Goal: Task Accomplishment & Management: Use online tool/utility

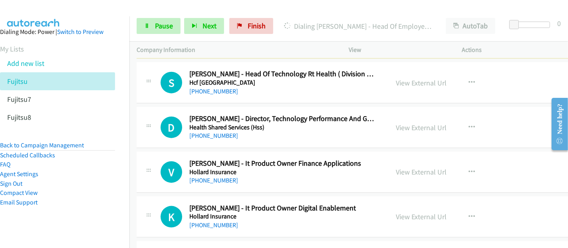
scroll to position [3283, 0]
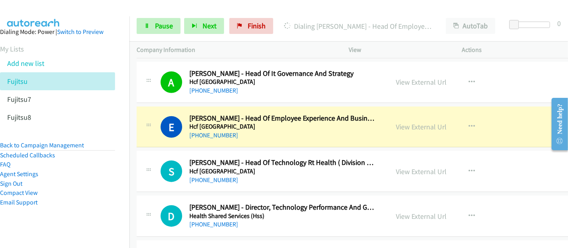
click at [254, 131] on div "[PHONE_NUMBER]" at bounding box center [283, 136] width 188 height 10
click at [252, 131] on div "[PHONE_NUMBER]" at bounding box center [283, 136] width 188 height 10
click at [404, 122] on link "View External Url" at bounding box center [421, 126] width 51 height 9
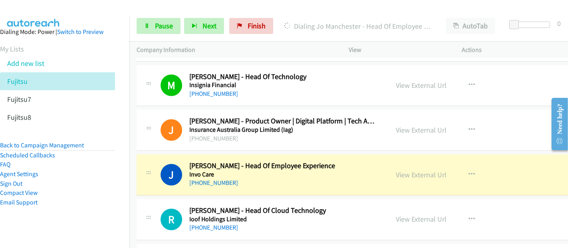
scroll to position [3859, 0]
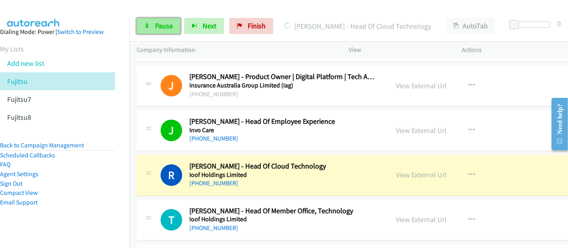
click at [160, 30] on span "Pause" at bounding box center [164, 25] width 18 height 9
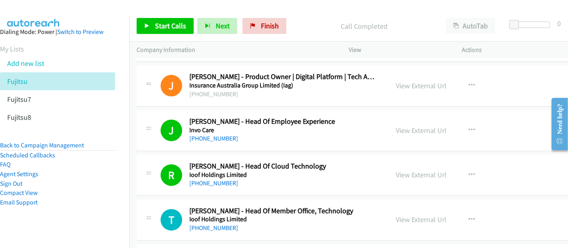
scroll to position [3904, 0]
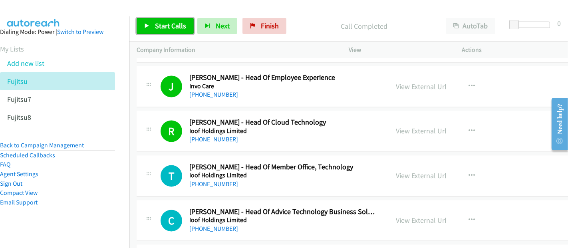
click at [180, 22] on span "Start Calls" at bounding box center [170, 25] width 31 height 9
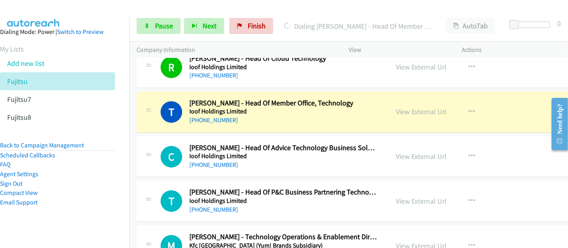
scroll to position [3993, 0]
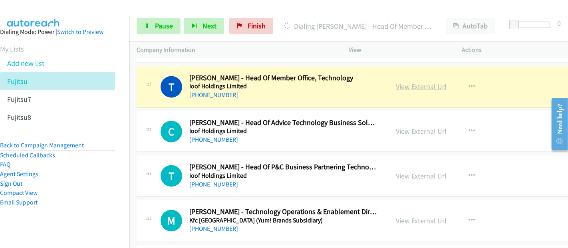
click at [414, 82] on link "View External Url" at bounding box center [421, 86] width 51 height 9
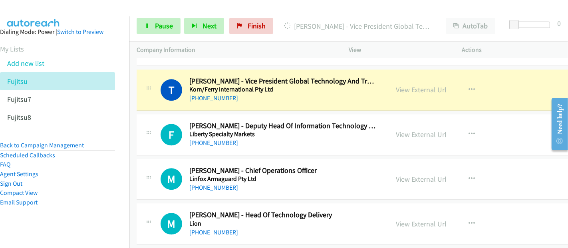
scroll to position [4214, 0]
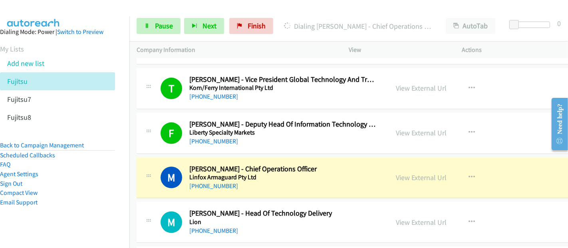
click at [259, 180] on div "M Callback Scheduled [PERSON_NAME] - Chief Operations Officer Linfox Armaguard …" at bounding box center [375, 177] width 476 height 41
click at [409, 173] on link "View External Url" at bounding box center [421, 177] width 51 height 9
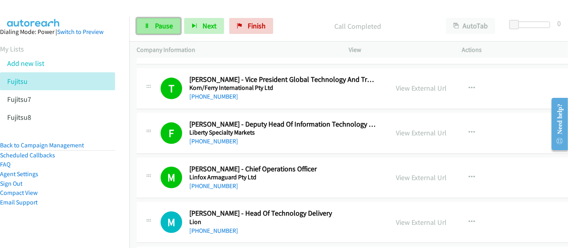
click at [160, 23] on span "Pause" at bounding box center [164, 25] width 18 height 9
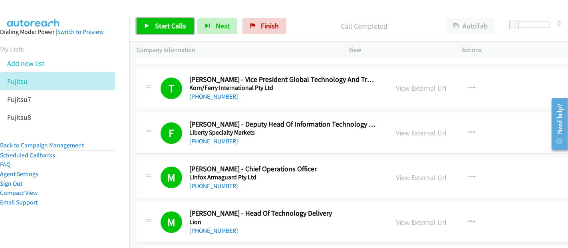
click at [178, 20] on link "Start Calls" at bounding box center [165, 26] width 57 height 16
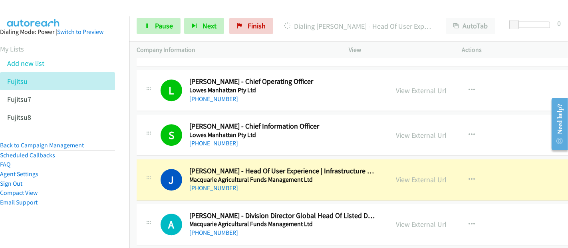
scroll to position [4614, 0]
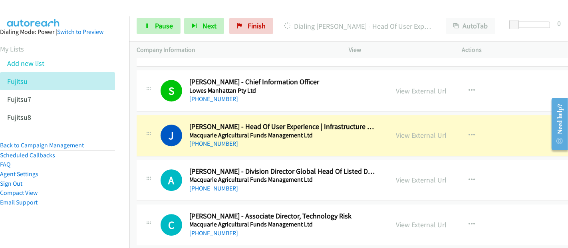
click at [253, 139] on div "[PHONE_NUMBER]" at bounding box center [283, 144] width 188 height 10
click at [411, 131] on link "View External Url" at bounding box center [421, 135] width 51 height 9
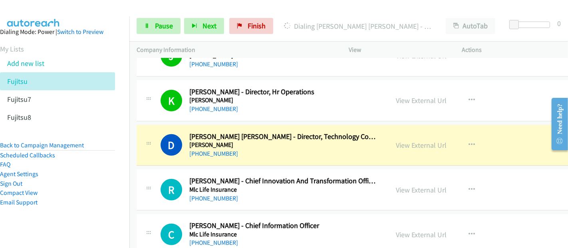
scroll to position [5679, 0]
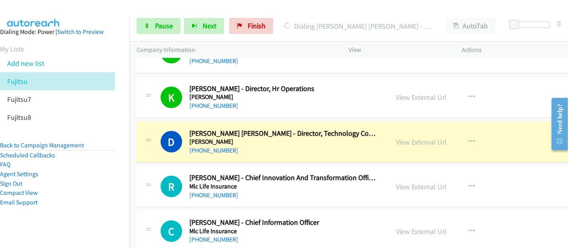
click at [245, 146] on div "[PHONE_NUMBER]" at bounding box center [283, 151] width 188 height 10
click at [412, 137] on link "View External Url" at bounding box center [421, 141] width 51 height 9
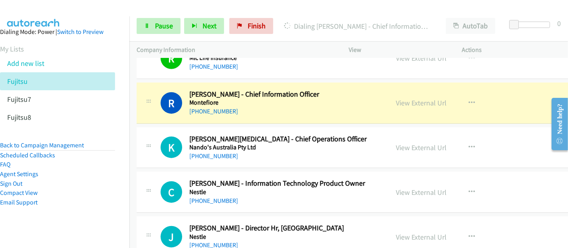
scroll to position [5900, 0]
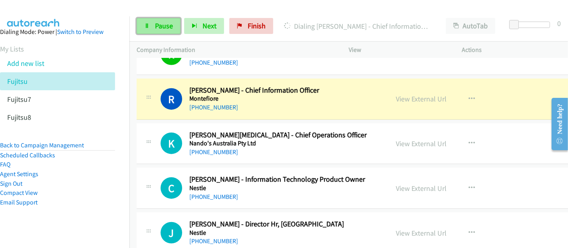
click at [165, 26] on span "Pause" at bounding box center [164, 25] width 18 height 9
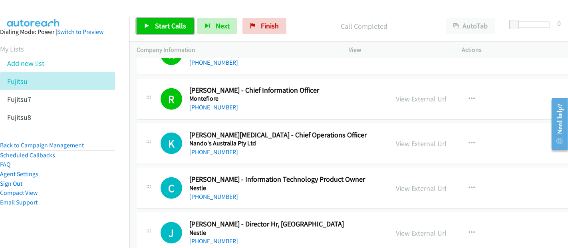
click at [168, 21] on span "Start Calls" at bounding box center [170, 25] width 31 height 9
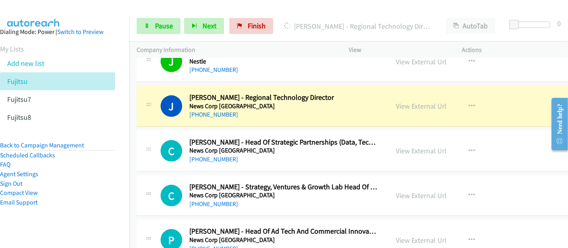
scroll to position [6078, 0]
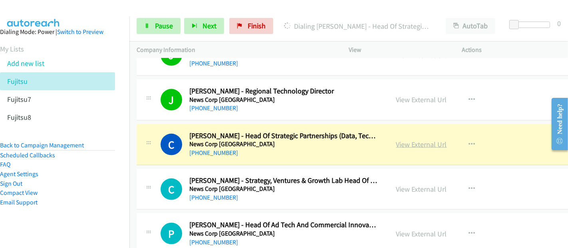
click at [416, 140] on link "View External Url" at bounding box center [421, 144] width 51 height 9
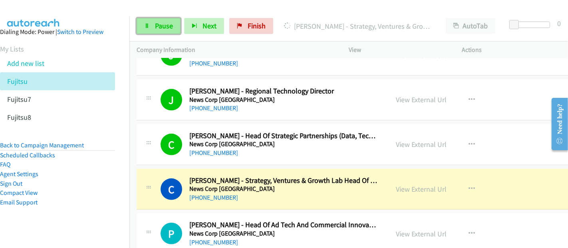
click at [159, 27] on span "Pause" at bounding box center [164, 25] width 18 height 9
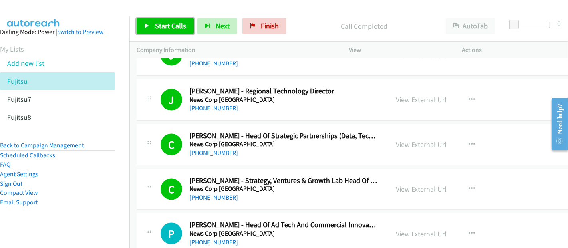
click at [167, 29] on span "Start Calls" at bounding box center [170, 25] width 31 height 9
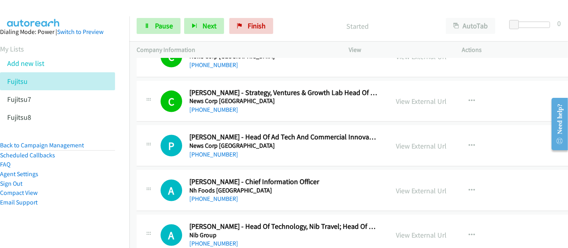
scroll to position [6166, 0]
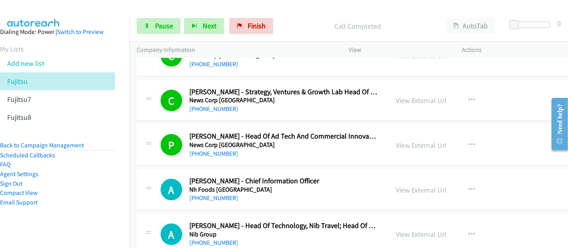
click at [89, 217] on aside "Dialing Mode: Power | Switch to Preview My Lists Add new list Fujitsu Fujitsu7 …" at bounding box center [57, 129] width 129 height 227
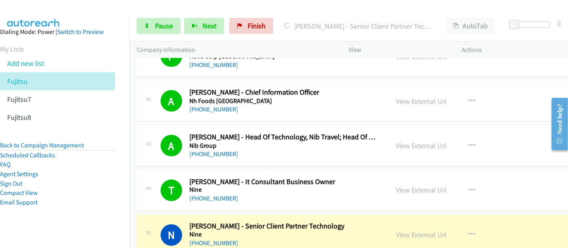
scroll to position [6344, 0]
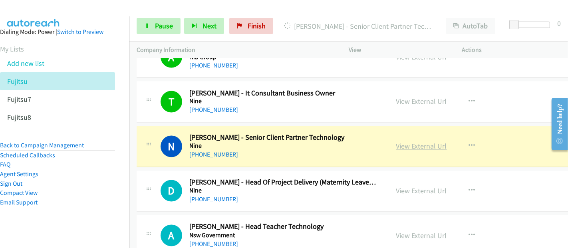
click at [417, 142] on link "View External Url" at bounding box center [421, 146] width 51 height 9
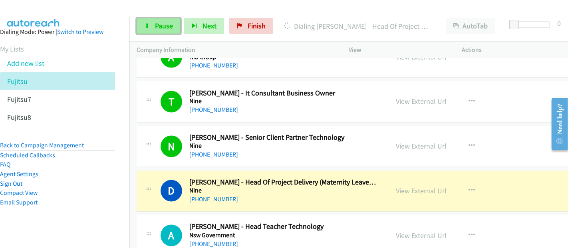
click at [152, 24] on link "Pause" at bounding box center [159, 26] width 44 height 16
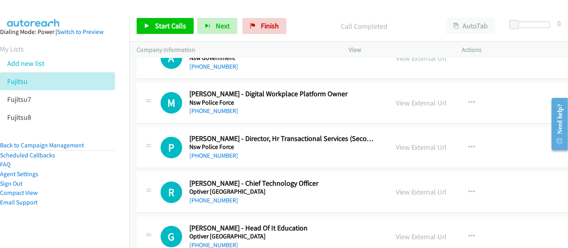
scroll to position [6433, 0]
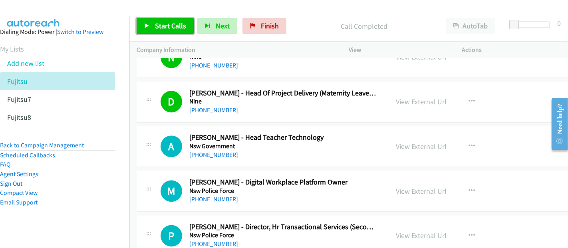
click at [180, 21] on span "Start Calls" at bounding box center [170, 25] width 31 height 9
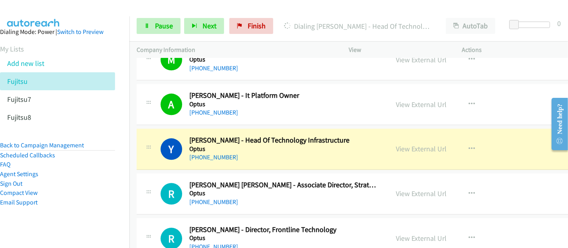
scroll to position [6788, 0]
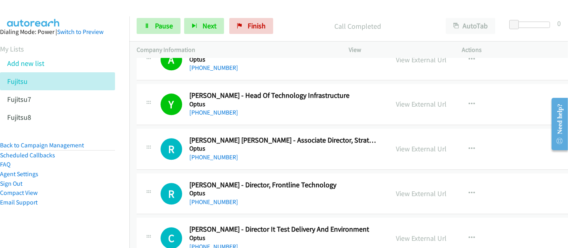
click at [45, 220] on aside "Dialing Mode: Power | Switch to Preview My Lists Add new list Fujitsu Fujitsu7 …" at bounding box center [57, 129] width 129 height 227
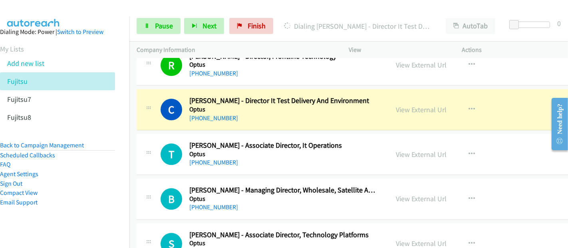
scroll to position [6921, 0]
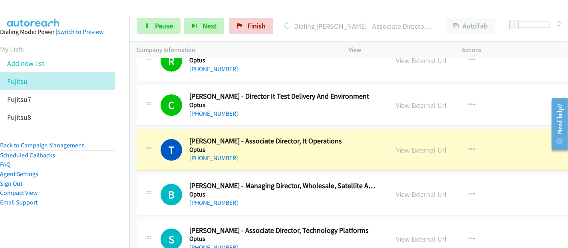
click at [254, 153] on div "[PHONE_NUMBER]" at bounding box center [283, 158] width 188 height 10
click at [400, 145] on link "View External Url" at bounding box center [421, 149] width 51 height 9
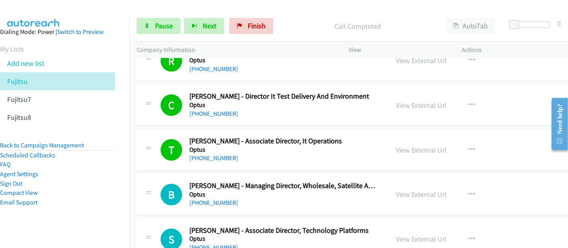
drag, startPoint x: 259, startPoint y: 137, endPoint x: 267, endPoint y: 137, distance: 8.0
click at [259, 153] on div "[PHONE_NUMBER]" at bounding box center [283, 158] width 188 height 10
click at [402, 145] on link "View External Url" at bounding box center [421, 149] width 51 height 9
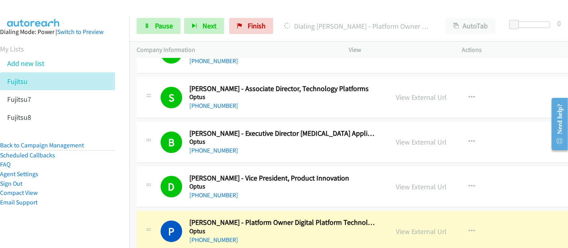
scroll to position [7142, 0]
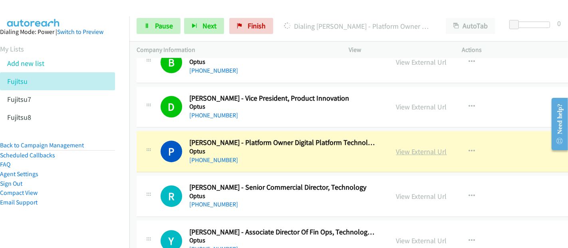
click at [403, 147] on link "View External Url" at bounding box center [421, 151] width 51 height 9
click at [157, 22] on span "Pause" at bounding box center [164, 25] width 18 height 9
